Goal: Transaction & Acquisition: Book appointment/travel/reservation

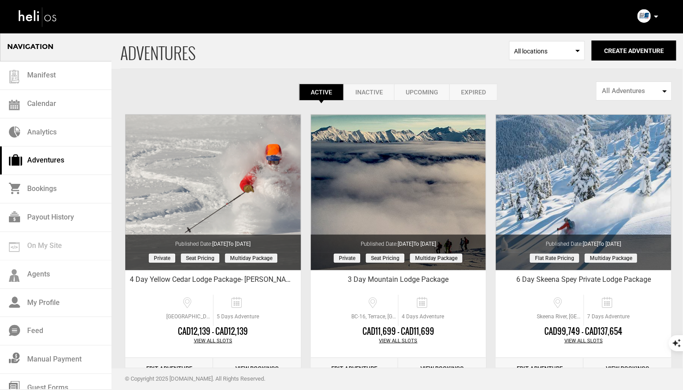
click at [655, 16] on icon at bounding box center [656, 17] width 4 height 2
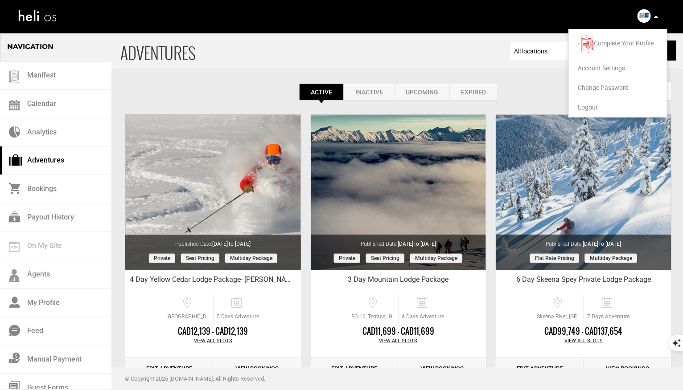
click at [587, 107] on span "Logout" at bounding box center [588, 107] width 20 height 7
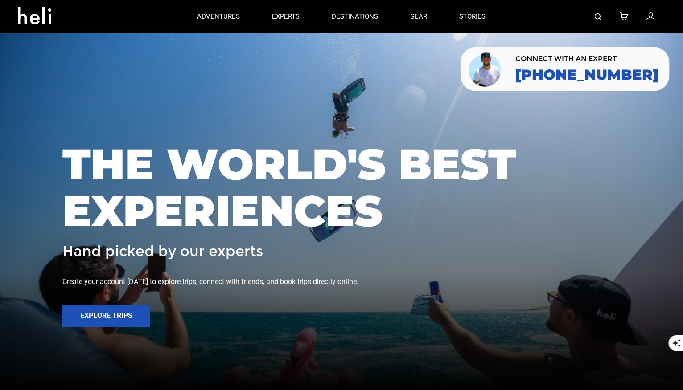
click at [600, 18] on img at bounding box center [598, 16] width 7 height 7
click at [595, 15] on img at bounding box center [598, 16] width 7 height 7
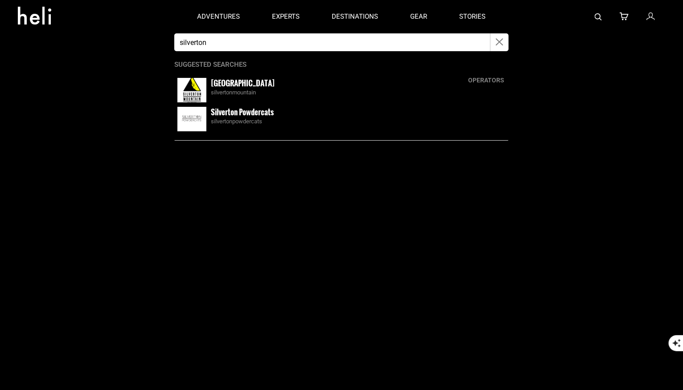
type input "silverton"
click at [236, 88] on small "[GEOGRAPHIC_DATA]" at bounding box center [243, 83] width 64 height 11
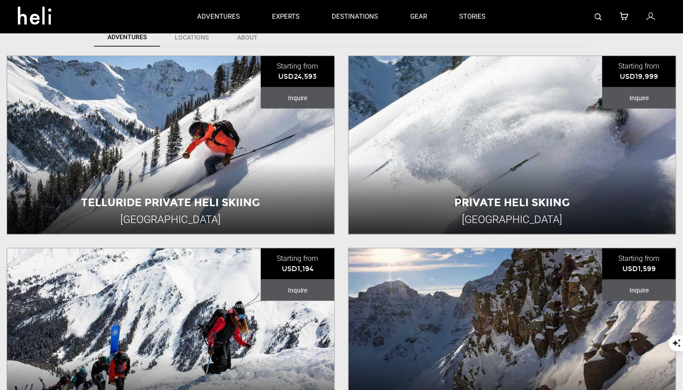
scroll to position [229, 0]
